Goal: Check status: Check status

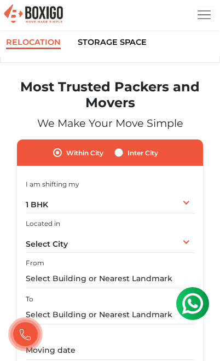
click at [199, 20] on img "button" at bounding box center [204, 14] width 13 height 13
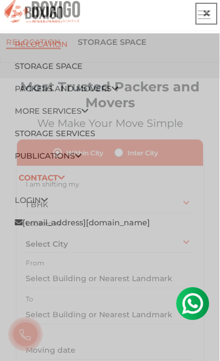
click at [200, 18] on button "button" at bounding box center [206, 14] width 22 height 22
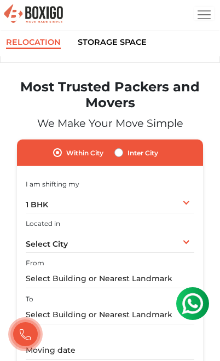
click at [200, 20] on img "button" at bounding box center [204, 14] width 13 height 13
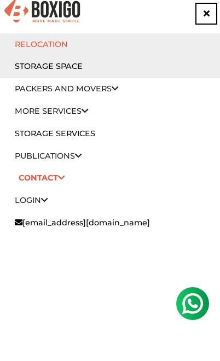
click at [21, 197] on link "Login" at bounding box center [31, 200] width 33 height 10
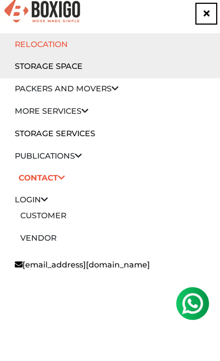
click at [24, 214] on link "Customer" at bounding box center [43, 216] width 46 height 10
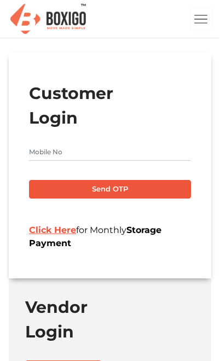
click at [133, 153] on input "text" at bounding box center [110, 152] width 162 height 18
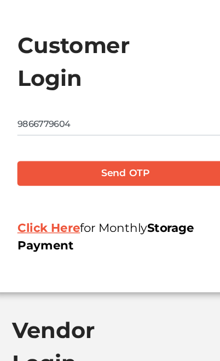
type input "9866779604"
click at [132, 180] on button "Send OTP" at bounding box center [110, 189] width 162 height 19
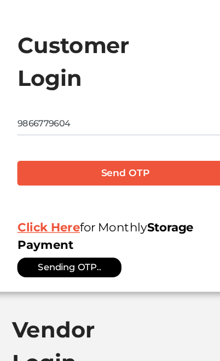
click at [139, 180] on button "Send OTP" at bounding box center [110, 189] width 162 height 19
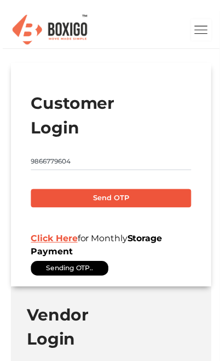
scroll to position [1, 0]
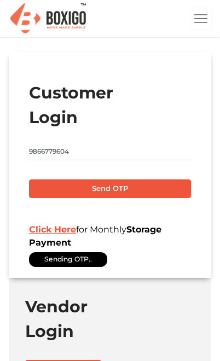
click at [124, 188] on button "Send OTP" at bounding box center [110, 189] width 162 height 19
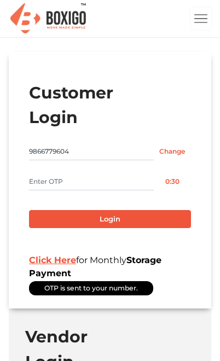
click at [152, 176] on input "text" at bounding box center [91, 182] width 125 height 18
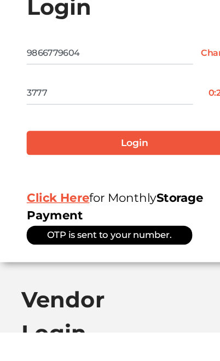
type input "3777"
click at [101, 210] on button "Login" at bounding box center [110, 219] width 162 height 19
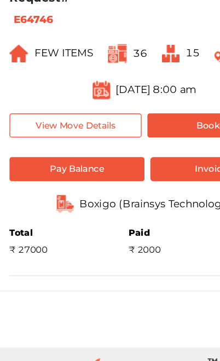
scroll to position [127, 0]
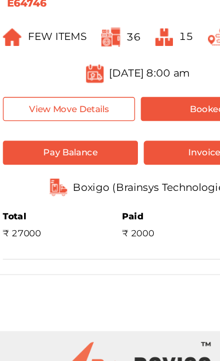
click at [83, 143] on button "View Move Details" at bounding box center [58, 152] width 99 height 18
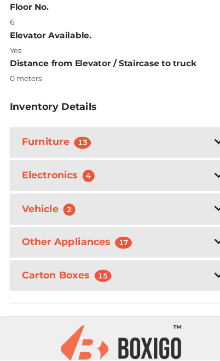
scroll to position [573, 0]
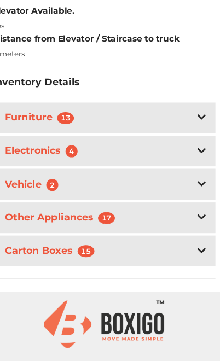
click at [173, 215] on div "Other Appliances 17" at bounding box center [110, 229] width 203 height 28
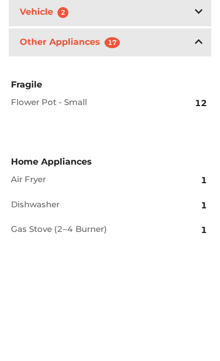
scroll to position [628, 0]
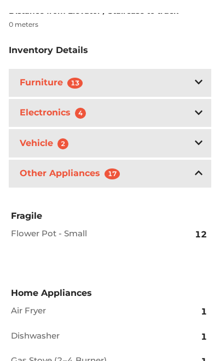
click at [199, 146] on icon at bounding box center [199, 143] width 8 height 9
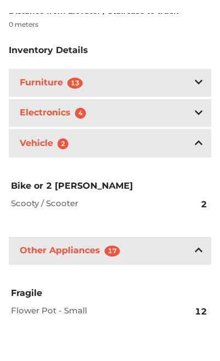
click at [205, 113] on div "Electronics 4" at bounding box center [110, 113] width 203 height 28
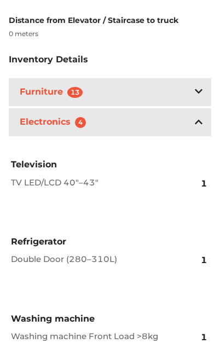
scroll to position [608, 0]
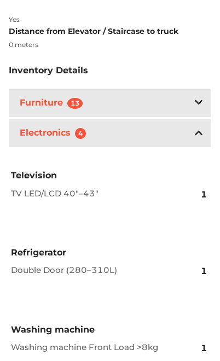
click at [197, 105] on icon at bounding box center [199, 102] width 8 height 4
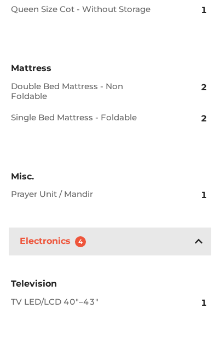
scroll to position [972, 0]
